Goal: Task Accomplishment & Management: Manage account settings

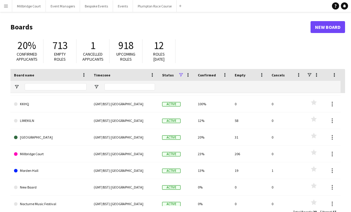
scroll to position [142, 0]
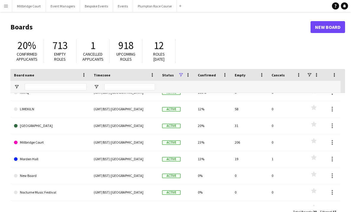
click at [35, 140] on link "Millbridge Court" at bounding box center [50, 142] width 73 height 17
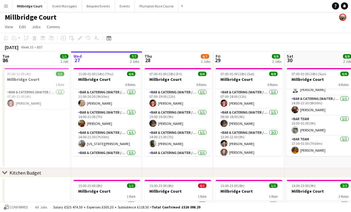
scroll to position [54, 0]
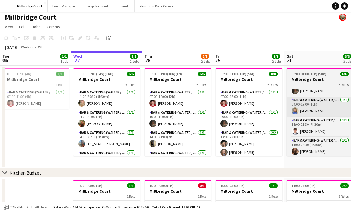
click at [327, 111] on app-card-role "Bar & Catering (Waiter / waitress) [DATE] 09:00-19:00 (10h) [PERSON_NAME]" at bounding box center [320, 107] width 67 height 20
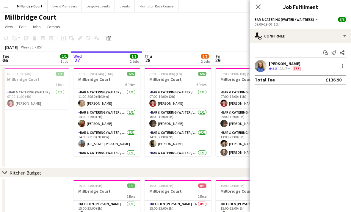
scroll to position [0, 0]
click at [257, 9] on icon "Close pop-in" at bounding box center [258, 7] width 6 height 6
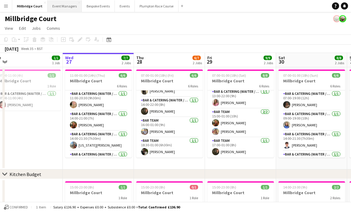
click at [65, 3] on button "Event Managers Close" at bounding box center [65, 6] width 34 height 12
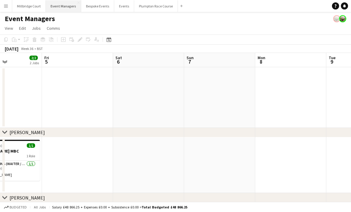
scroll to position [0, 171]
